Goal: Find specific page/section: Find specific page/section

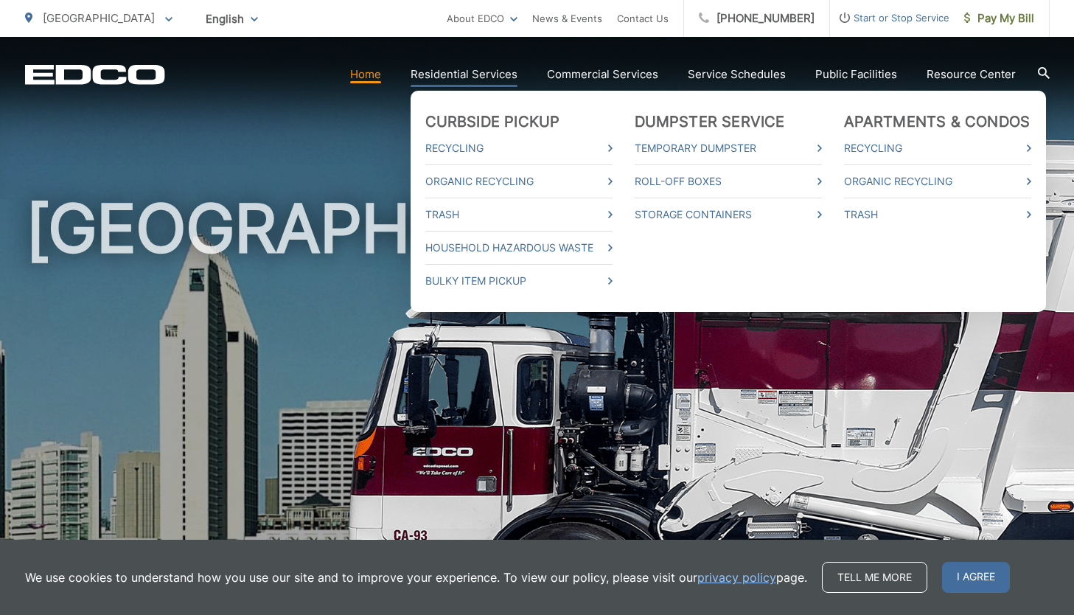
click at [484, 72] on link "Residential Services" at bounding box center [464, 75] width 107 height 18
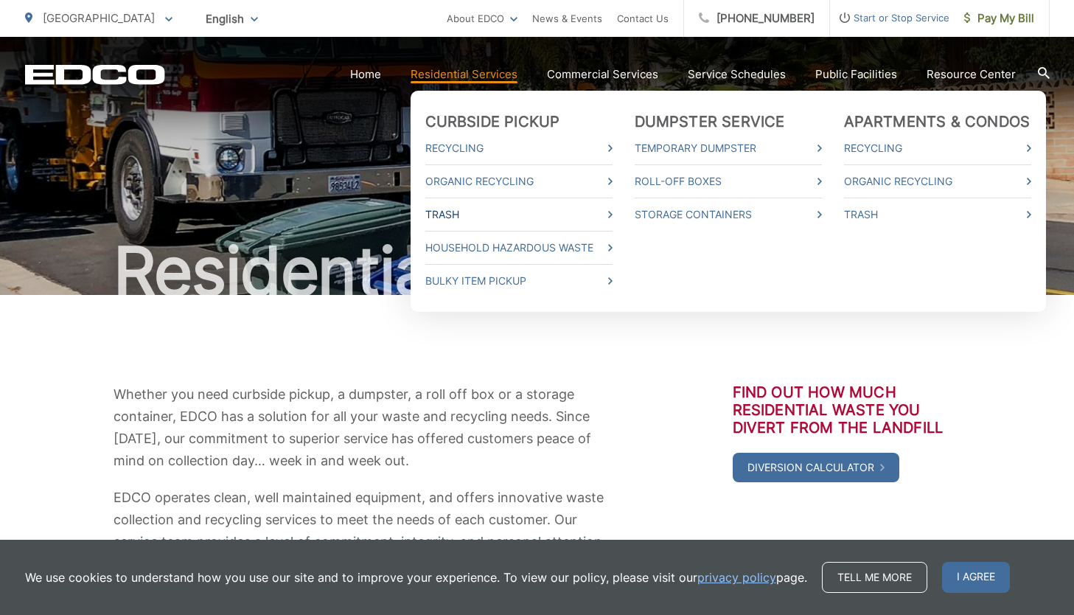
click at [453, 217] on link "Trash" at bounding box center [518, 215] width 187 height 18
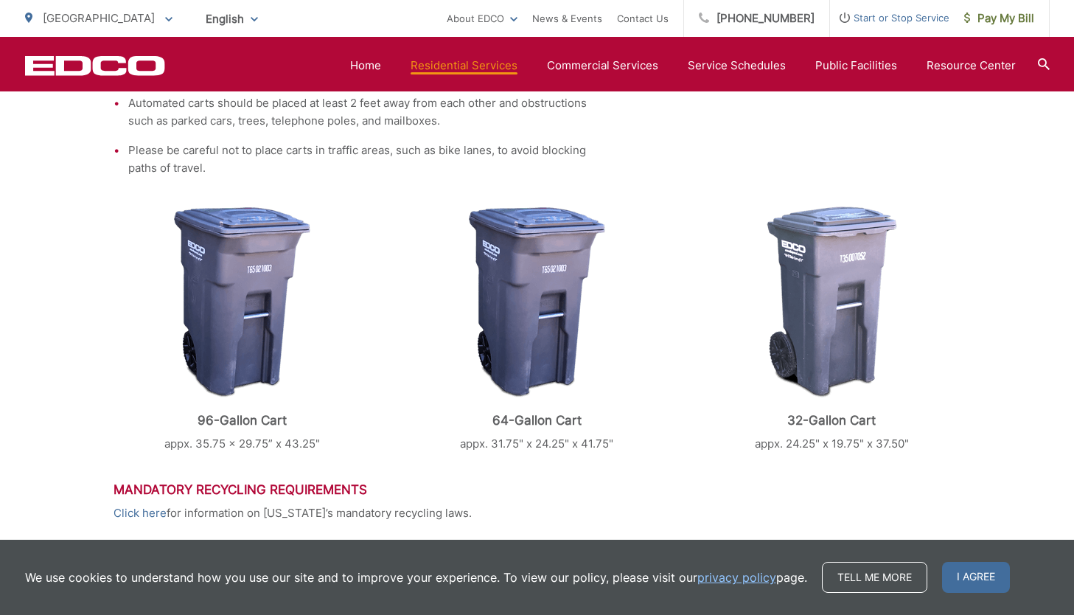
scroll to position [520, 0]
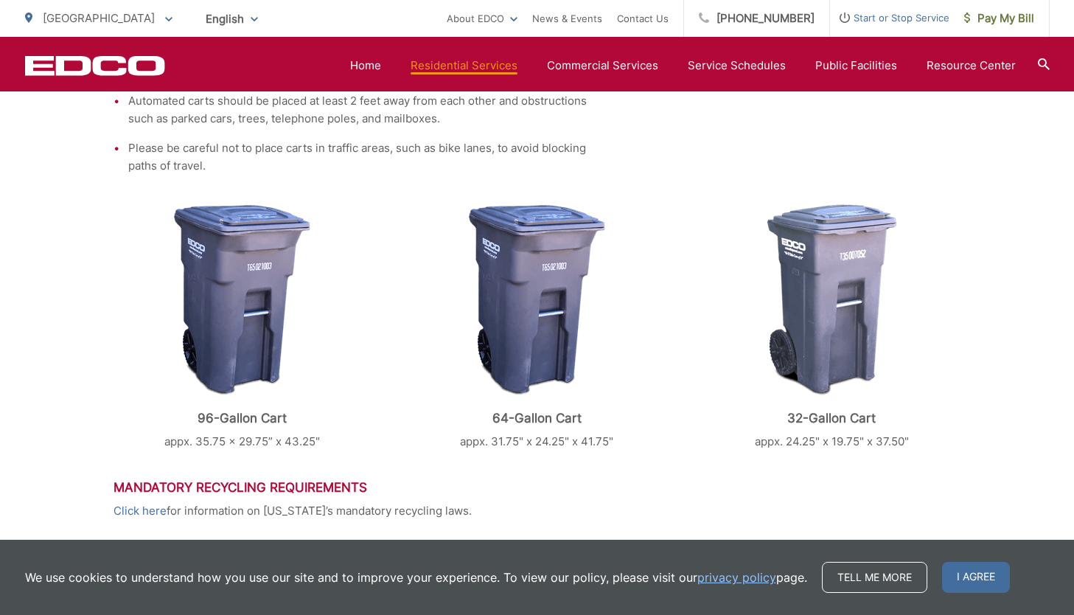
click at [220, 299] on img at bounding box center [242, 300] width 136 height 192
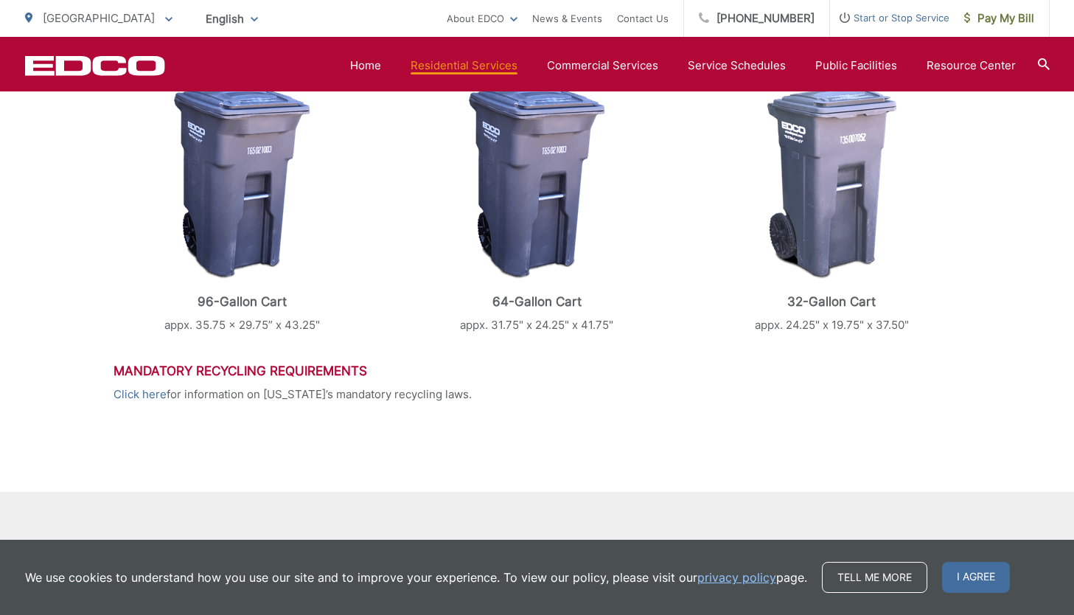
scroll to position [738, 0]
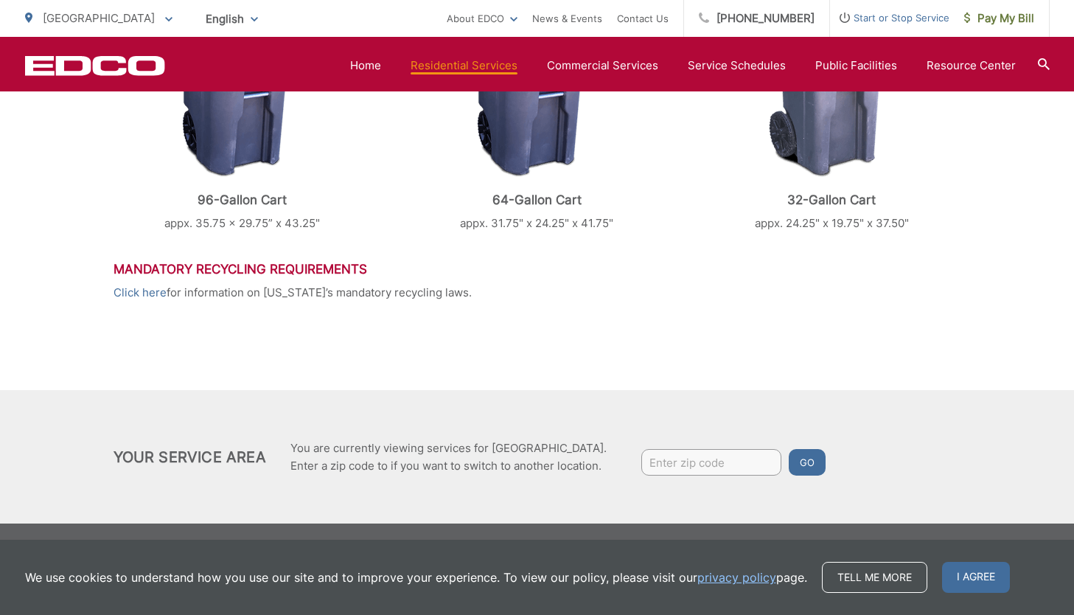
click at [717, 467] on input "Enter zip code" at bounding box center [711, 462] width 140 height 27
type input "92109"
click at [807, 458] on button "Go" at bounding box center [807, 462] width 37 height 27
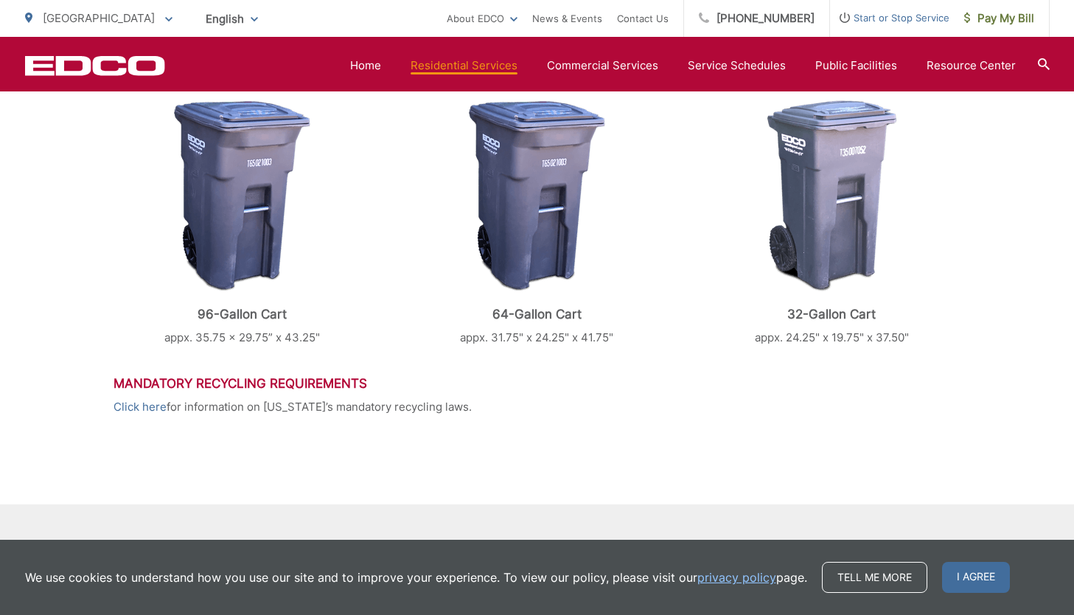
scroll to position [738, 0]
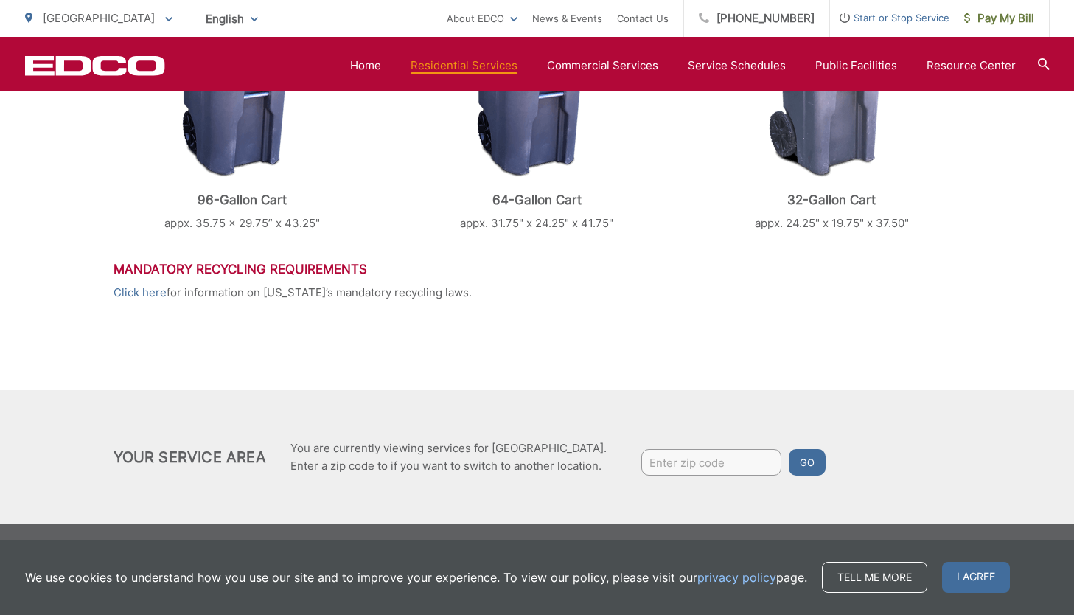
click at [700, 456] on input "Enter zip code" at bounding box center [711, 462] width 140 height 27
click at [736, 461] on input "Enter zip code" at bounding box center [711, 462] width 140 height 27
type input "i"
type input "92109"
click at [801, 465] on button "Go" at bounding box center [807, 462] width 37 height 27
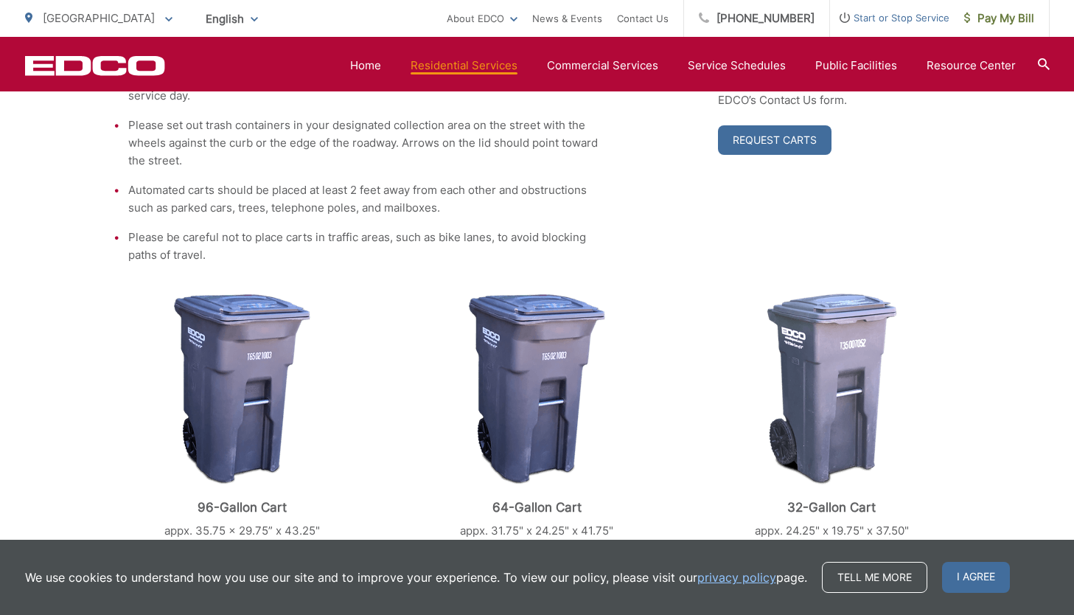
scroll to position [738, 0]
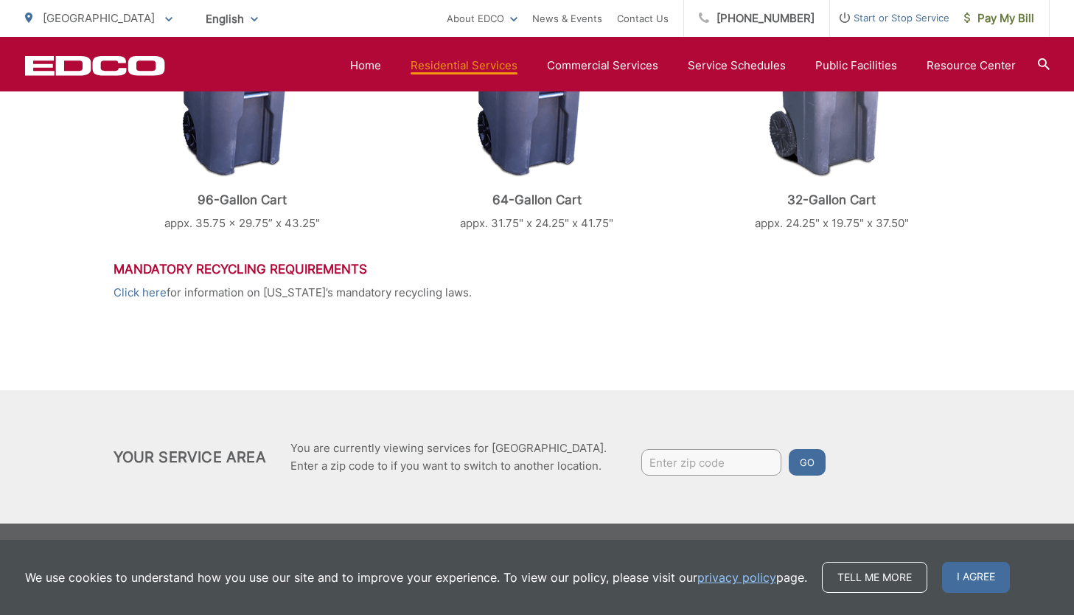
click at [650, 462] on input "Enter zip code" at bounding box center [711, 462] width 140 height 27
type input "92109"
click at [815, 461] on button "Go" at bounding box center [807, 462] width 37 height 27
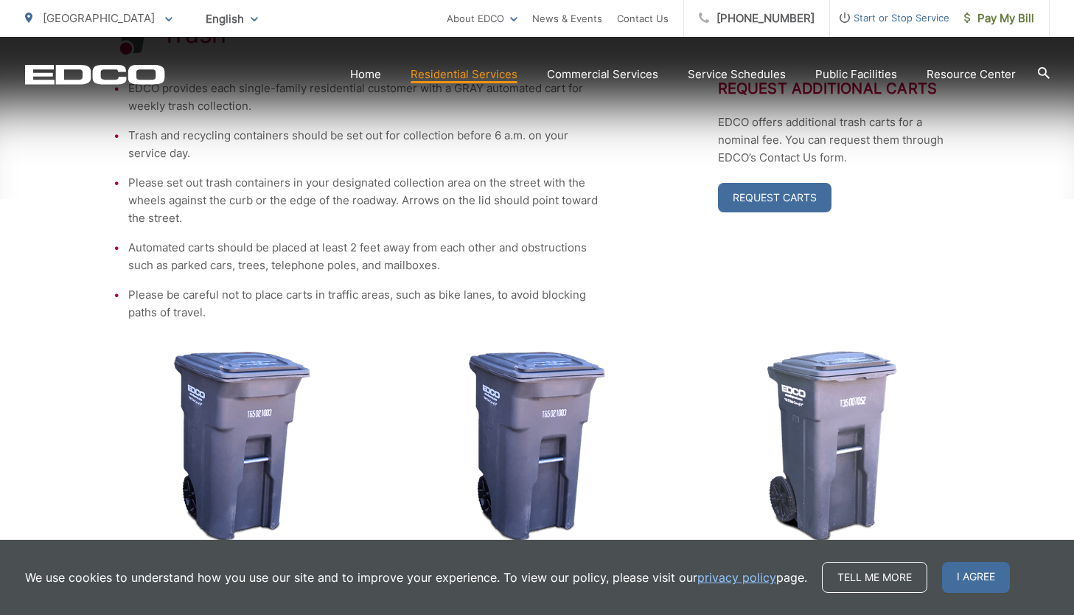
scroll to position [378, 0]
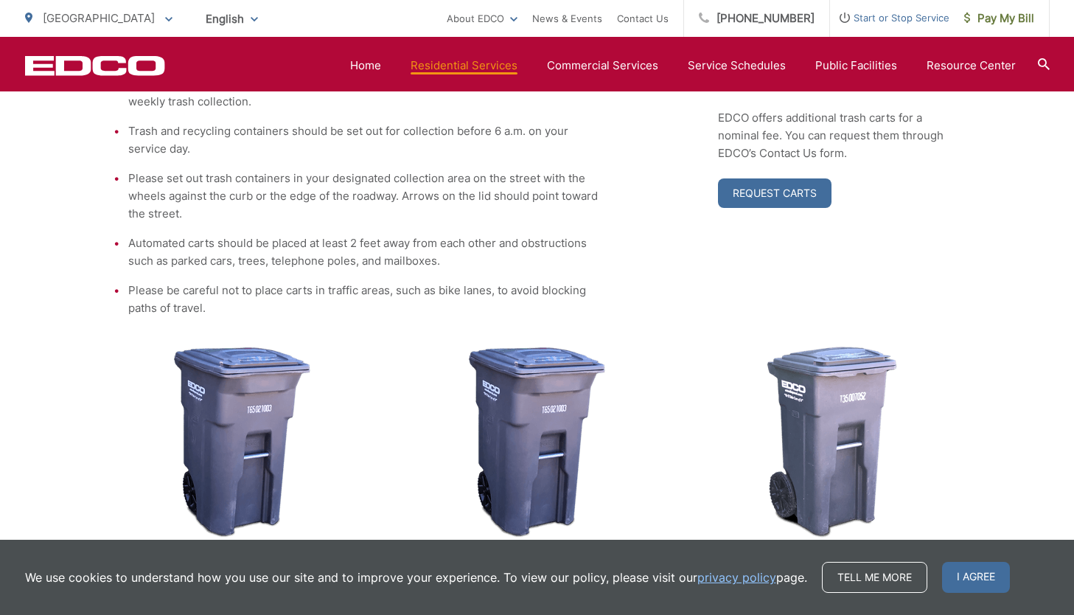
click at [414, 228] on ul "EDCO provides each single-family residential customer with a GRAY automated car…" at bounding box center [357, 196] width 487 height 242
